Goal: Task Accomplishment & Management: Use online tool/utility

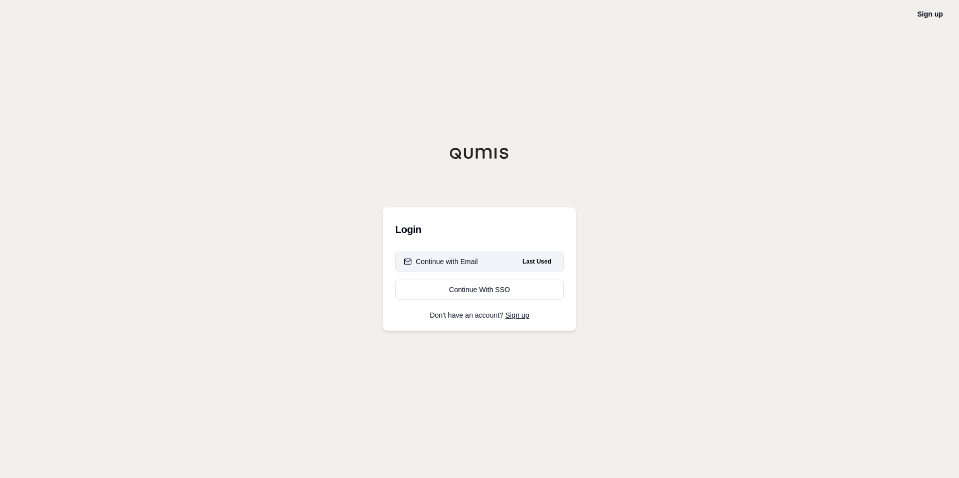
click at [473, 266] on div "Continue with Email" at bounding box center [441, 262] width 74 height 10
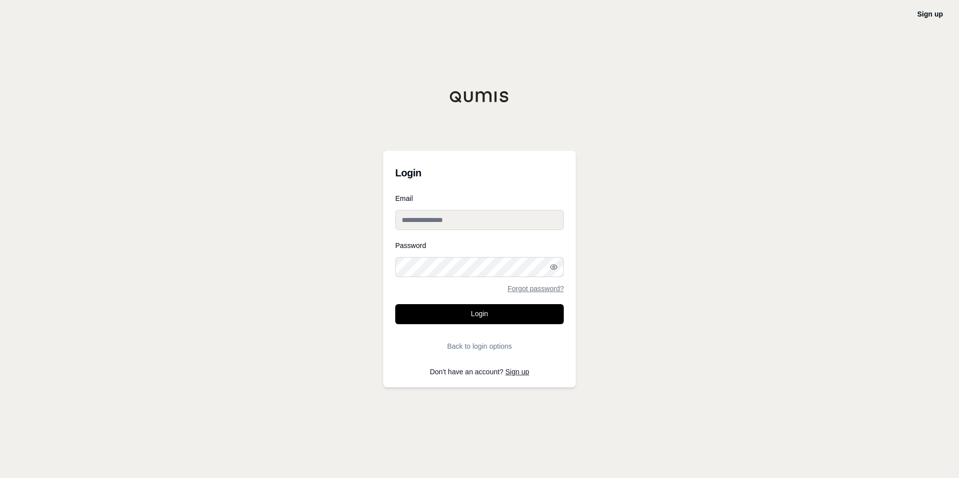
type input "**********"
click at [481, 315] on button "Login" at bounding box center [479, 314] width 169 height 20
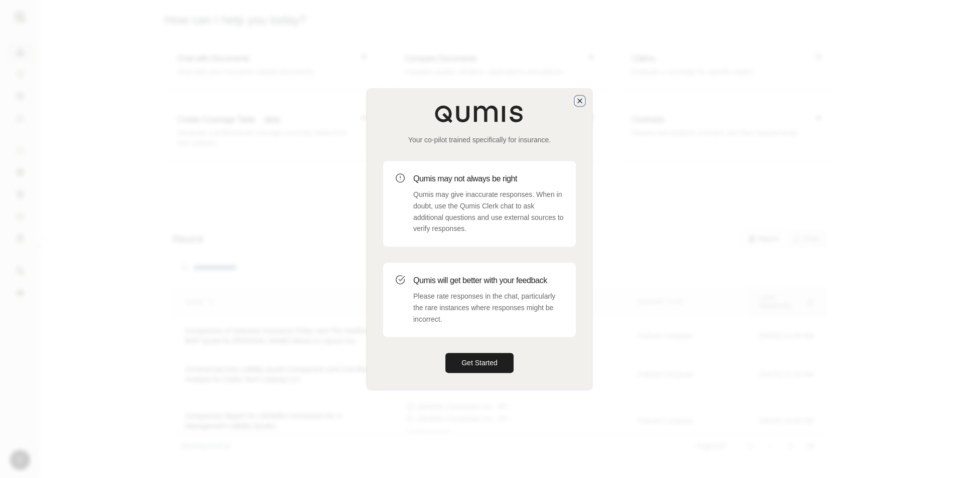
click at [582, 103] on icon "button" at bounding box center [580, 101] width 8 height 8
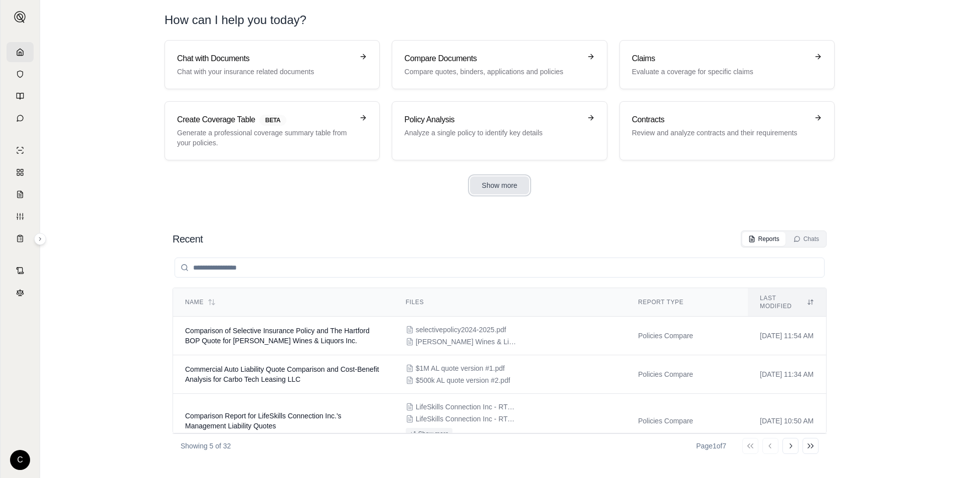
click at [497, 189] on button "Show more" at bounding box center [500, 186] width 60 height 18
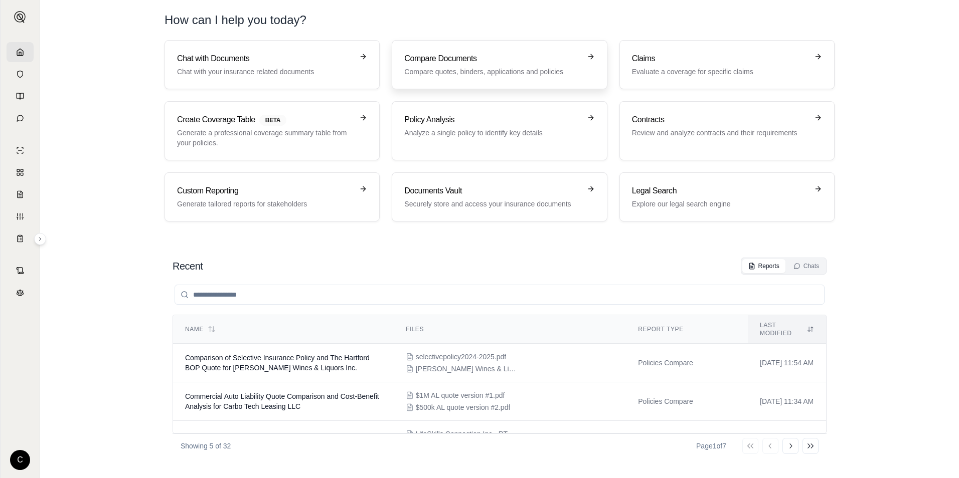
click at [472, 62] on h3 "Compare Documents" at bounding box center [492, 59] width 176 height 12
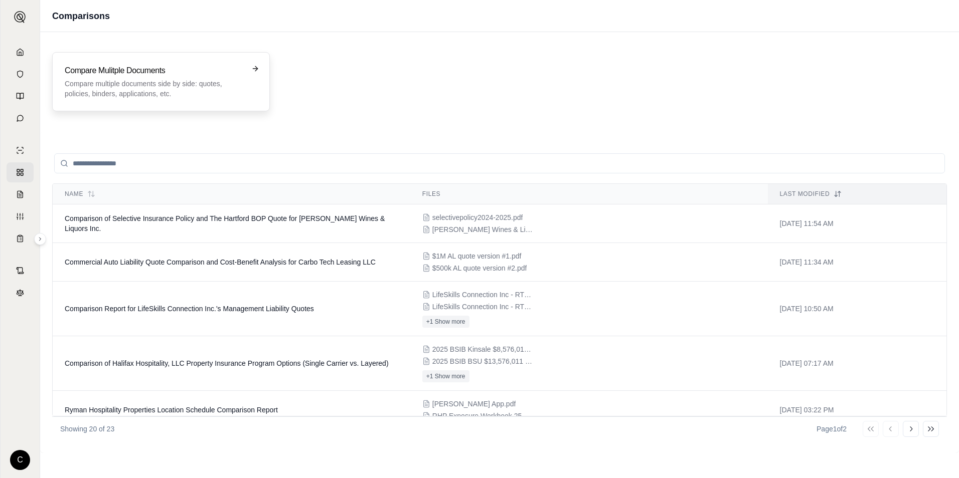
click at [183, 84] on p "Compare multiple documents side by side: quotes, policies, binders, application…" at bounding box center [154, 89] width 179 height 20
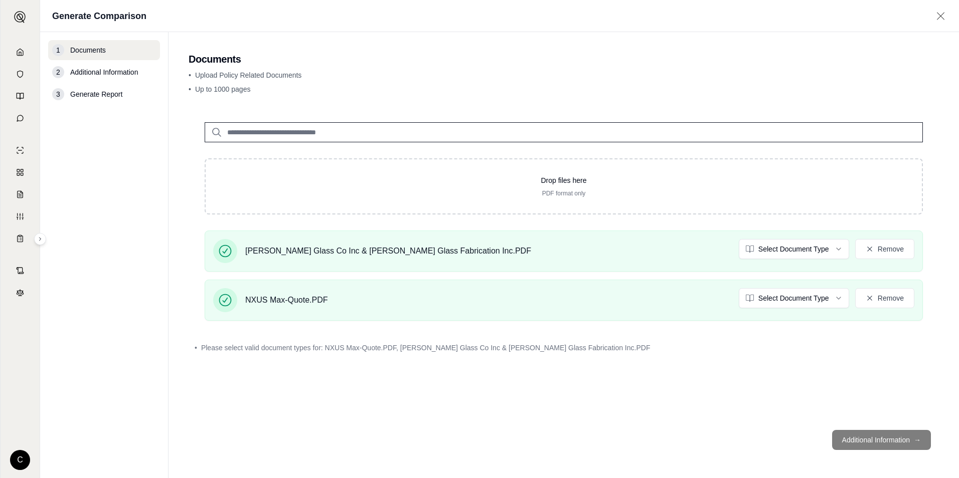
click at [875, 444] on footer "Additional Information →" at bounding box center [564, 440] width 750 height 36
click at [831, 301] on html "C Generate Comparison 1 Documents 2 Additional Information 3 Generate Report Do…" at bounding box center [479, 239] width 959 height 478
click at [837, 255] on html "C Generate Comparison 1 Documents 2 Additional Information 3 Generate Report Do…" at bounding box center [479, 239] width 959 height 478
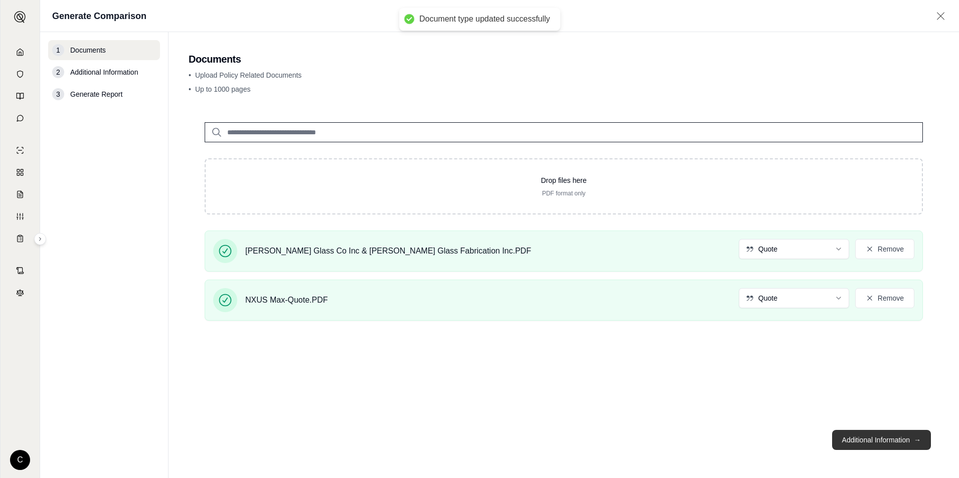
click at [869, 445] on button "Additional Information →" at bounding box center [881, 440] width 99 height 20
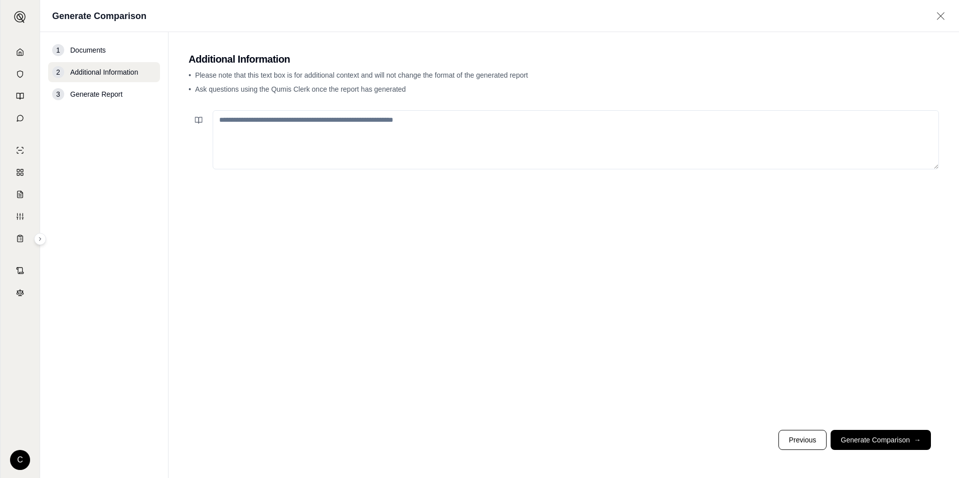
click at [878, 445] on button "Generate Comparison →" at bounding box center [881, 440] width 100 height 20
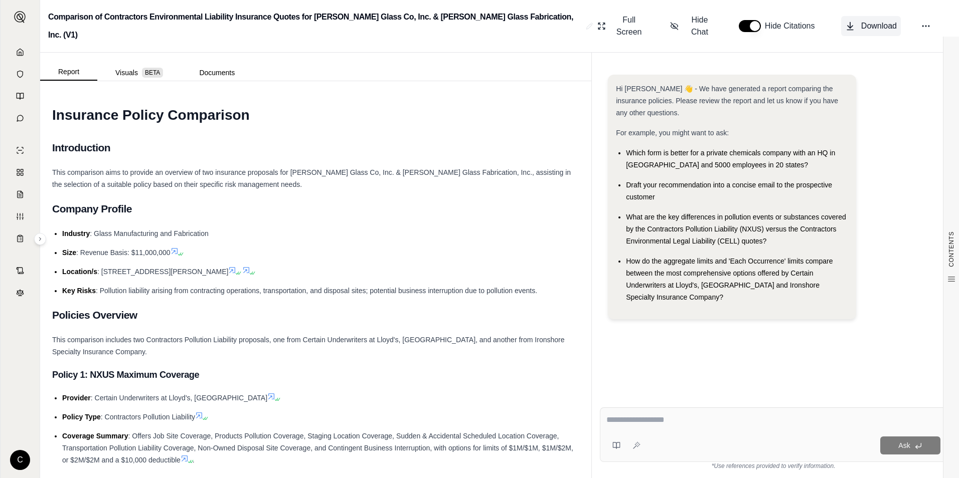
click at [880, 23] on span "Download" at bounding box center [879, 26] width 36 height 12
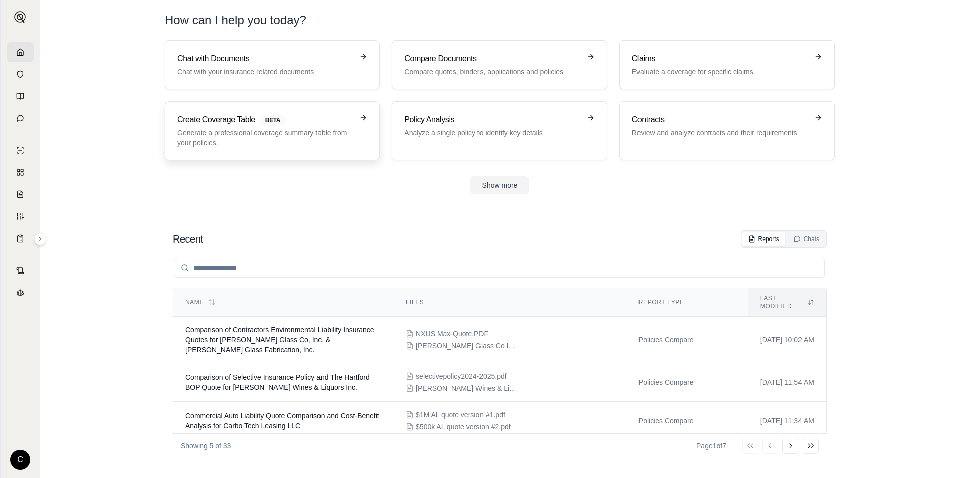
click at [244, 131] on p "Generate a professional coverage summary table from your policies." at bounding box center [265, 138] width 176 height 20
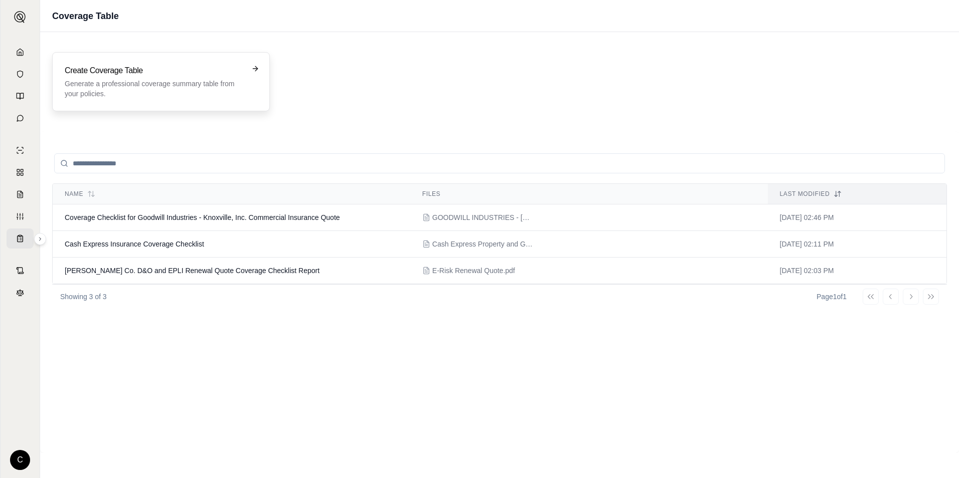
click at [202, 81] on p "Generate a professional coverage summary table from your policies." at bounding box center [154, 89] width 179 height 20
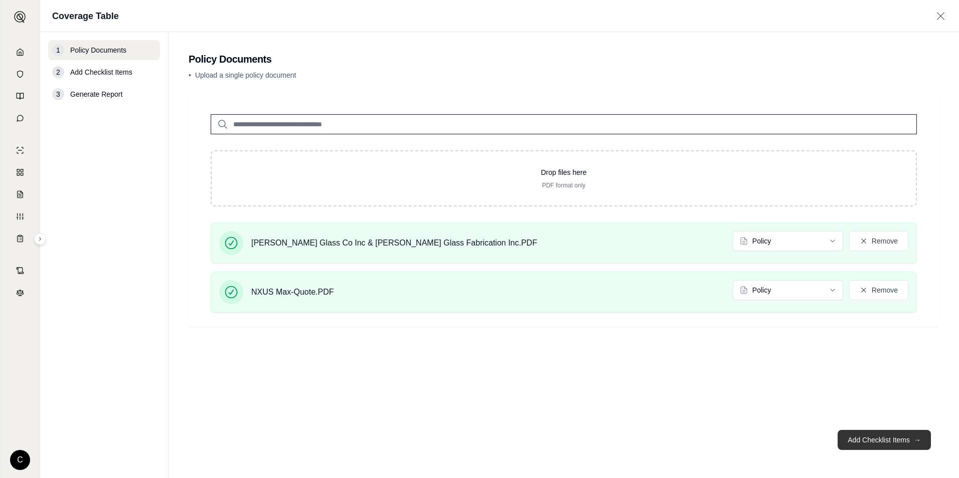
click at [868, 442] on button "Add Checklist Items →" at bounding box center [884, 440] width 93 height 20
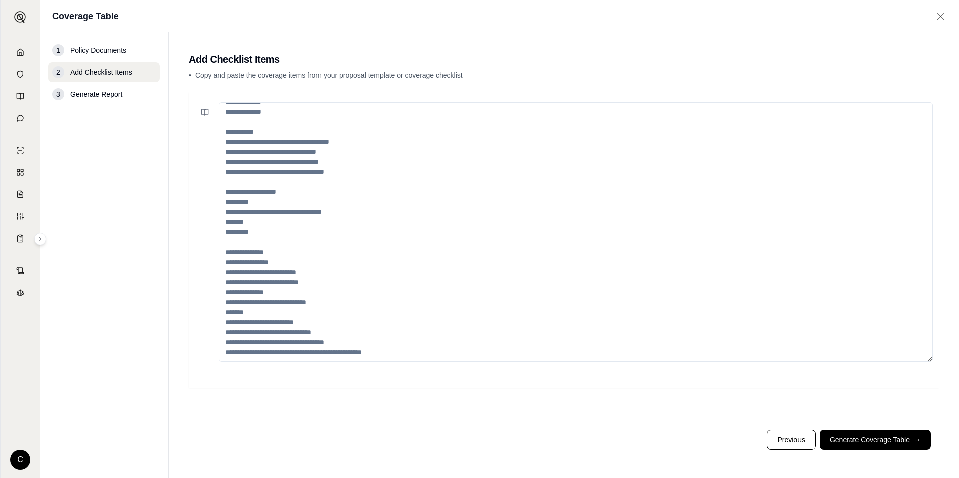
scroll to position [171, 0]
click at [851, 443] on button "Generate Coverage Table →" at bounding box center [874, 440] width 111 height 20
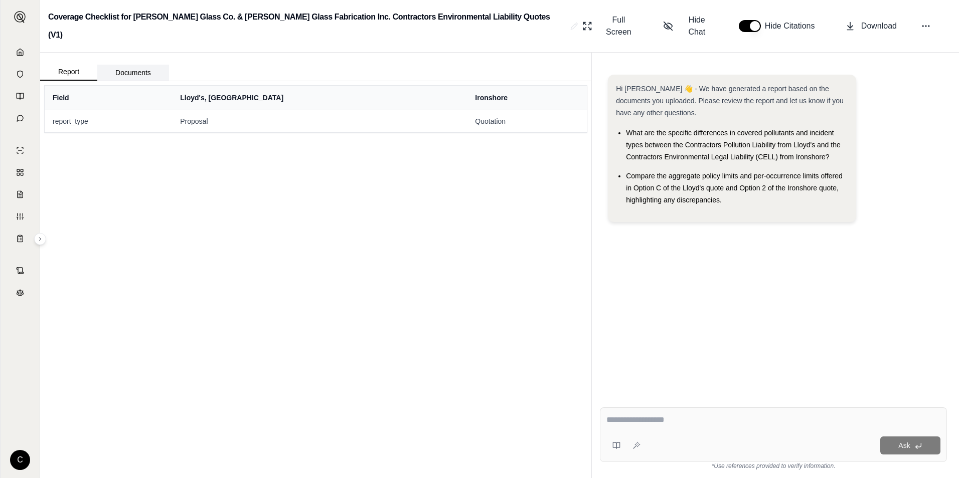
drag, startPoint x: 129, startPoint y: 61, endPoint x: 137, endPoint y: 59, distance: 8.2
click at [129, 65] on button "Documents" at bounding box center [133, 73] width 72 height 16
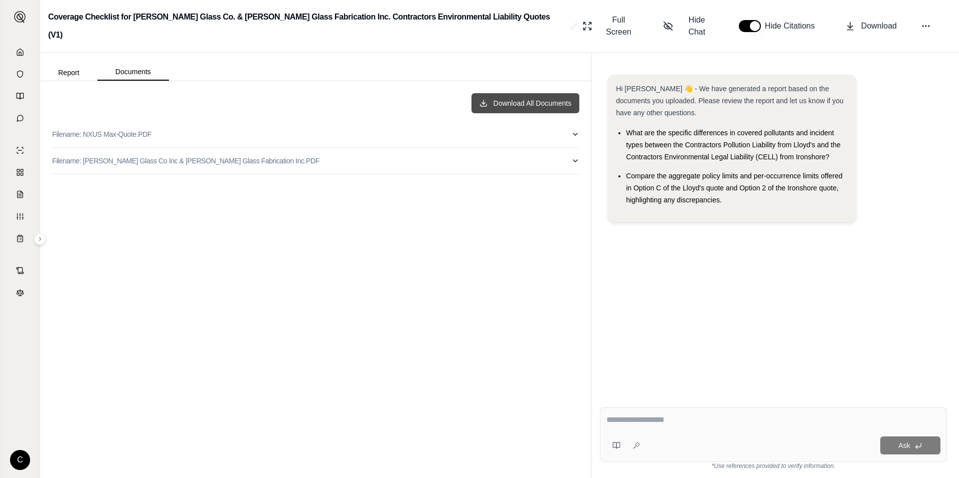
click at [539, 93] on button "Download All Documents" at bounding box center [525, 103] width 108 height 20
click at [330, 224] on div "Download All Documents Filename: NXUS Max-Quote.PDF Filename: [PERSON_NAME] Gla…" at bounding box center [315, 279] width 543 height 389
click at [73, 65] on button "Report" at bounding box center [68, 73] width 57 height 16
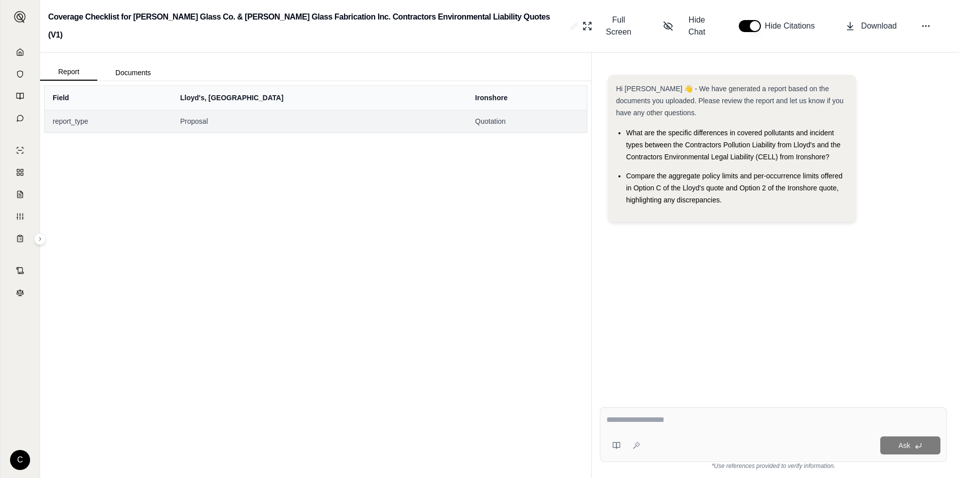
click at [67, 116] on span "report_type" at bounding box center [108, 121] width 111 height 10
click at [69, 116] on span "report_type" at bounding box center [108, 121] width 111 height 10
click at [78, 116] on span "report_type" at bounding box center [108, 121] width 111 height 10
click at [79, 116] on span "report_type" at bounding box center [108, 121] width 111 height 10
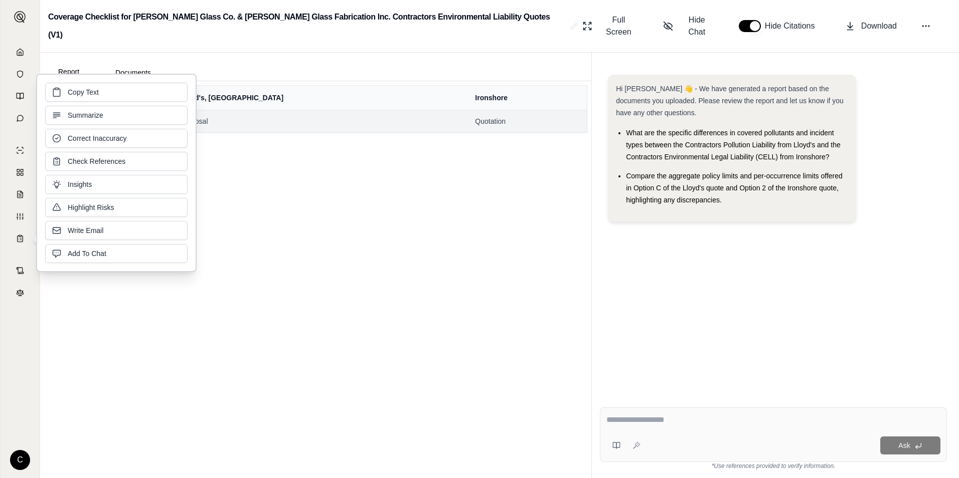
click at [256, 110] on td "Proposal" at bounding box center [319, 121] width 295 height 23
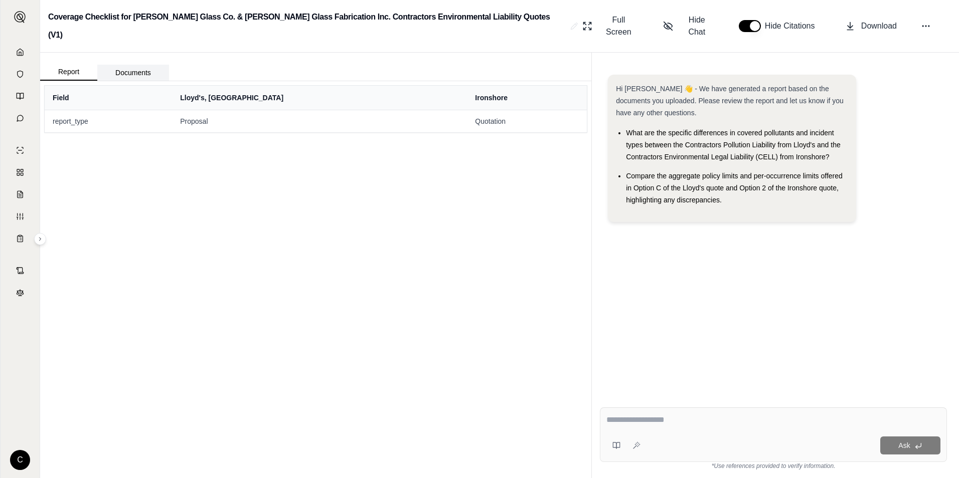
click at [135, 65] on button "Documents" at bounding box center [133, 73] width 72 height 16
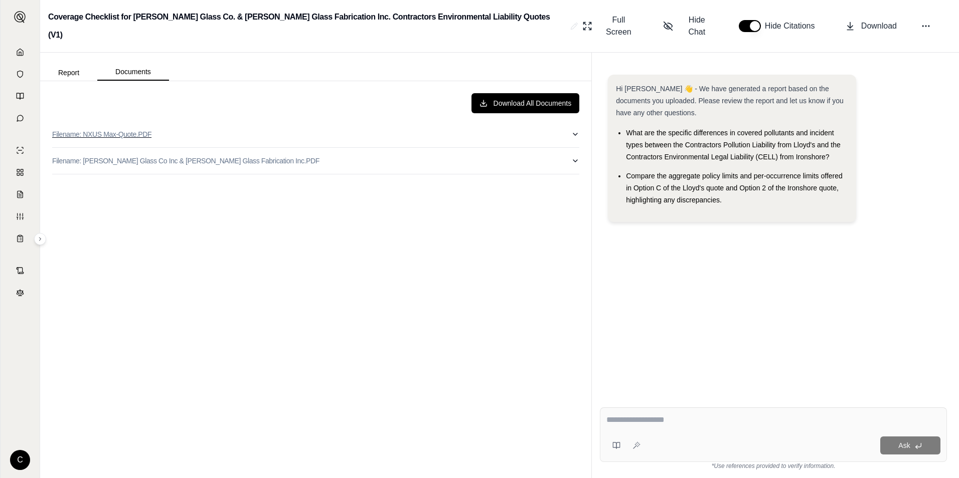
click at [576, 133] on icon "button" at bounding box center [575, 134] width 4 height 2
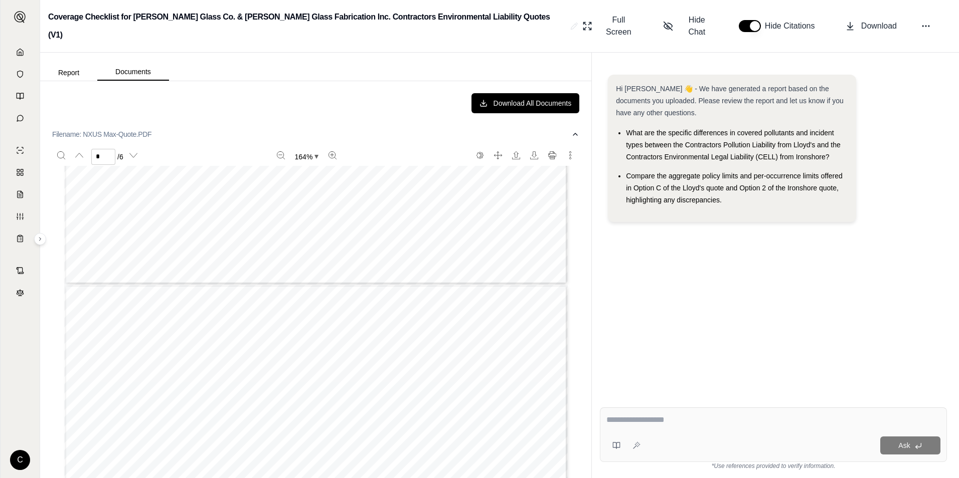
type input "*"
click at [571, 130] on icon "button" at bounding box center [575, 134] width 8 height 8
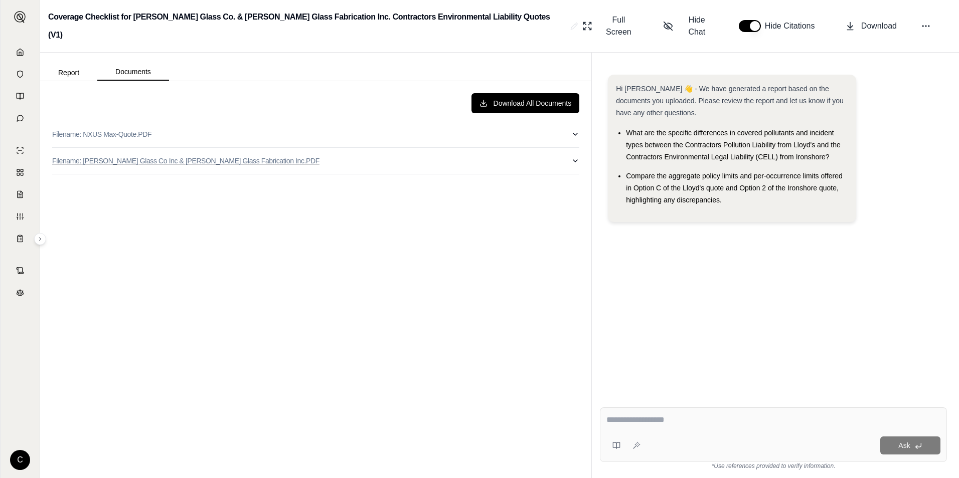
click at [574, 160] on icon "button" at bounding box center [575, 161] width 4 height 2
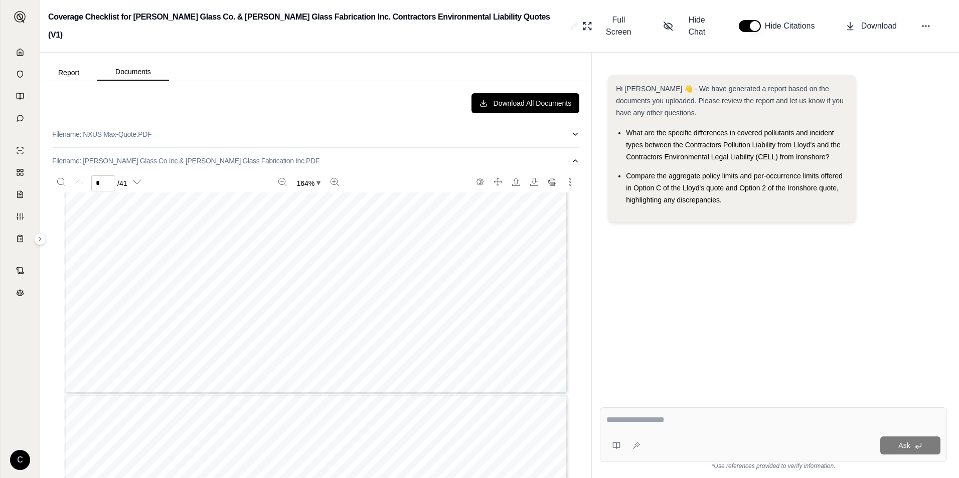
scroll to position [451, 0]
click at [573, 160] on icon "button" at bounding box center [575, 161] width 4 height 2
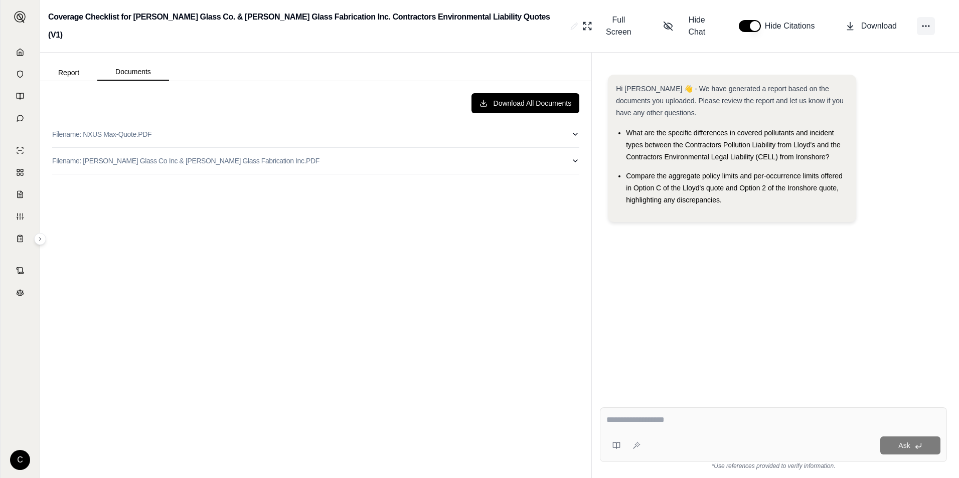
click at [929, 24] on button at bounding box center [926, 26] width 18 height 18
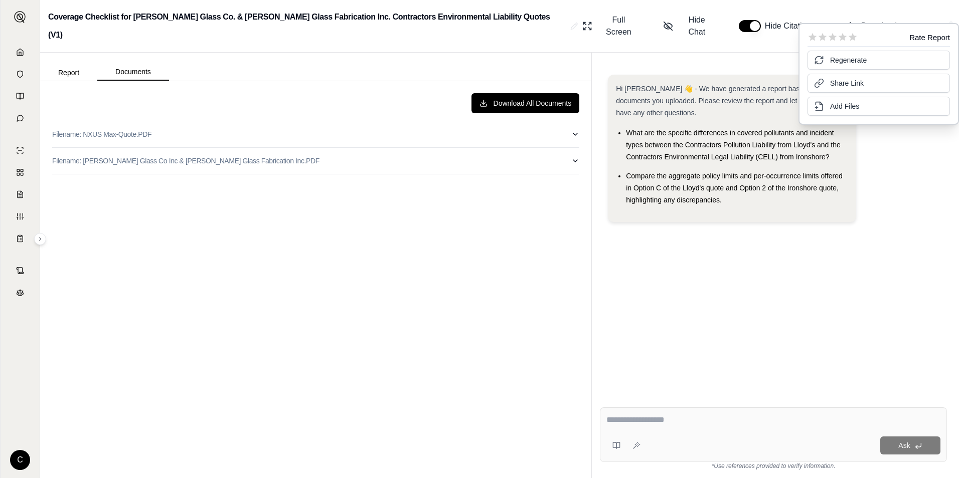
drag, startPoint x: 463, startPoint y: 229, endPoint x: 490, endPoint y: 207, distance: 34.9
click at [463, 228] on div "Download All Documents Filename: NXUS Max-Quote.PDF Filename: [PERSON_NAME] Gla…" at bounding box center [315, 279] width 543 height 389
